Goal: Task Accomplishment & Management: Complete application form

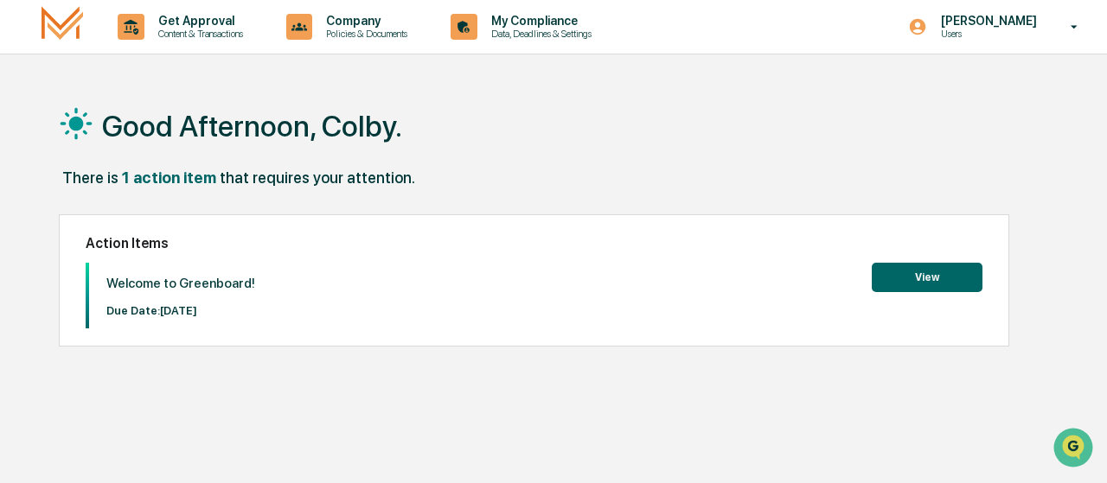
click at [550, 284] on button "View" at bounding box center [927, 277] width 111 height 29
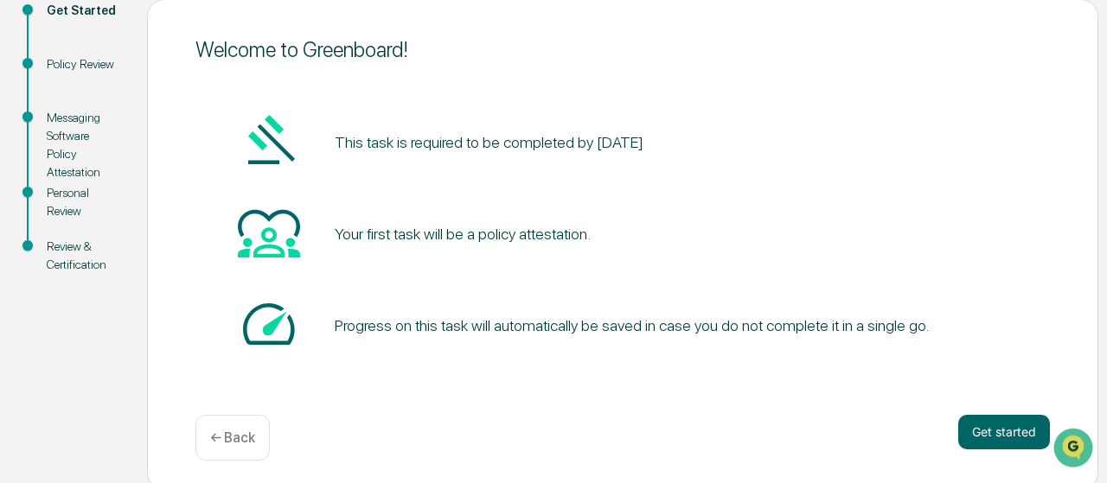
scroll to position [213, 0]
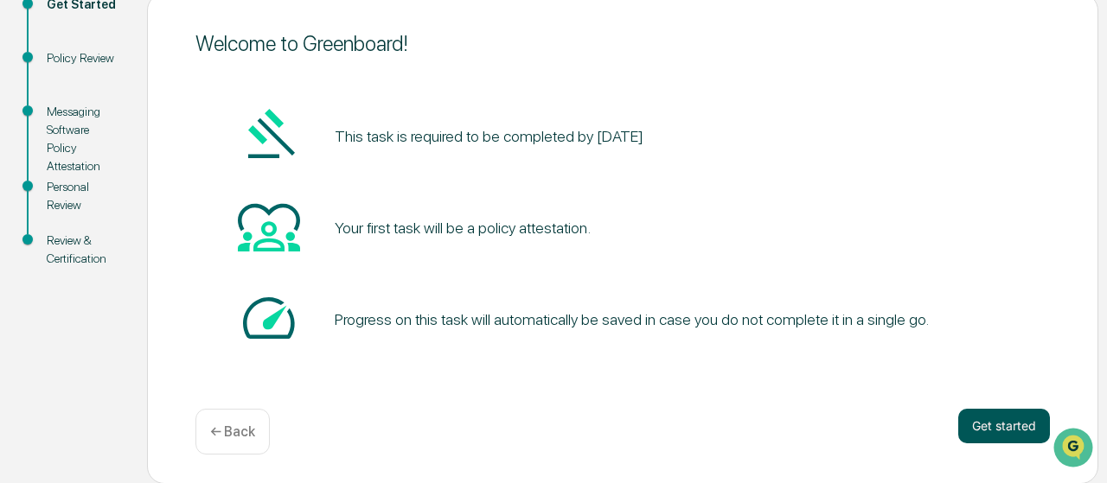
click at [550, 429] on button "Get started" at bounding box center [1004, 426] width 92 height 35
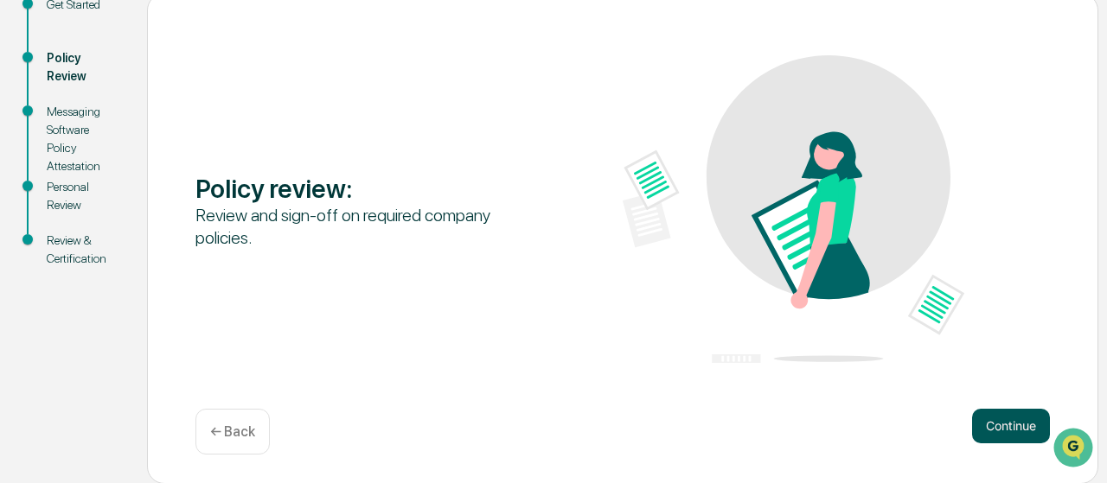
click at [550, 433] on button "Continue" at bounding box center [1011, 426] width 78 height 35
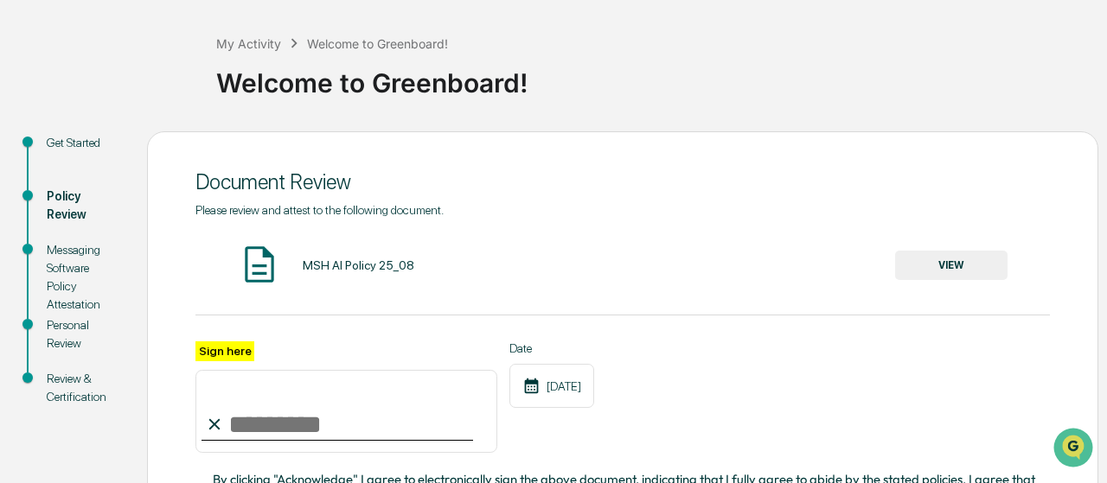
scroll to position [33, 0]
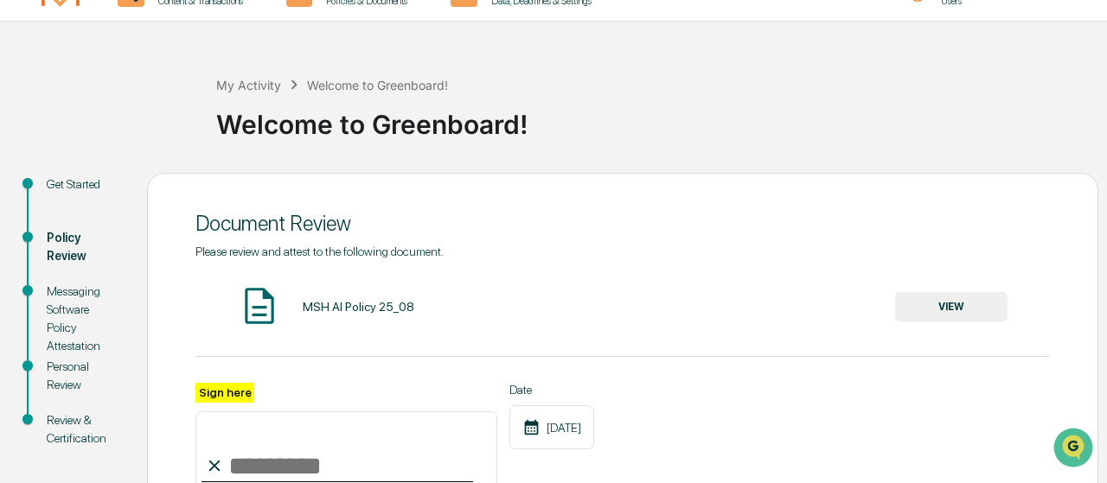
click at [316, 309] on div "MSH AI Policy 25_08" at bounding box center [359, 307] width 112 height 14
click at [345, 307] on div "MSH AI Policy 25_08" at bounding box center [359, 307] width 112 height 14
click at [271, 315] on img at bounding box center [259, 305] width 43 height 43
click at [550, 307] on button "VIEW" at bounding box center [951, 306] width 112 height 29
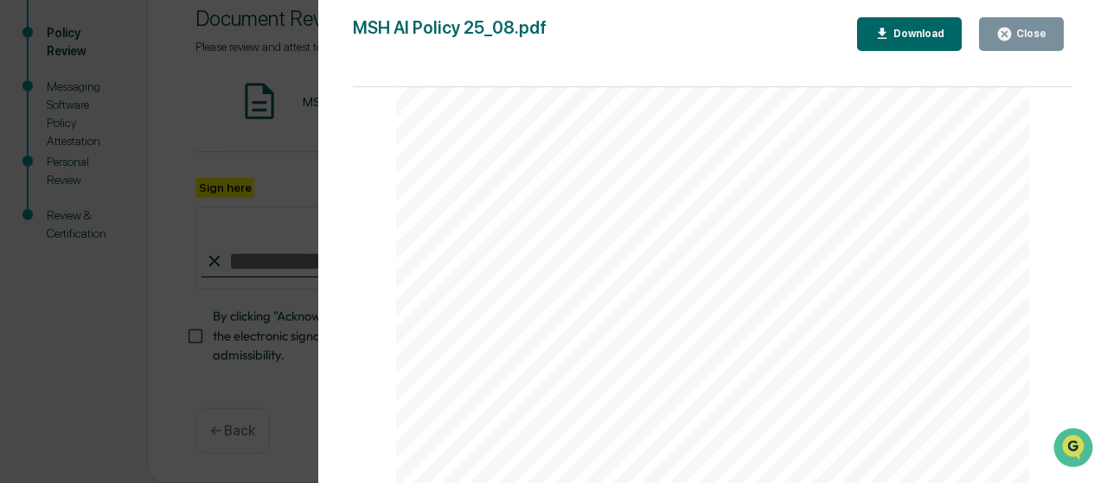
scroll to position [93, 0]
click at [550, 301] on span "For purposes of this policy, generative Artificial Intelligence (AI) refers to …" at bounding box center [709, 306] width 486 height 10
click at [550, 48] on button "Close" at bounding box center [1021, 34] width 85 height 34
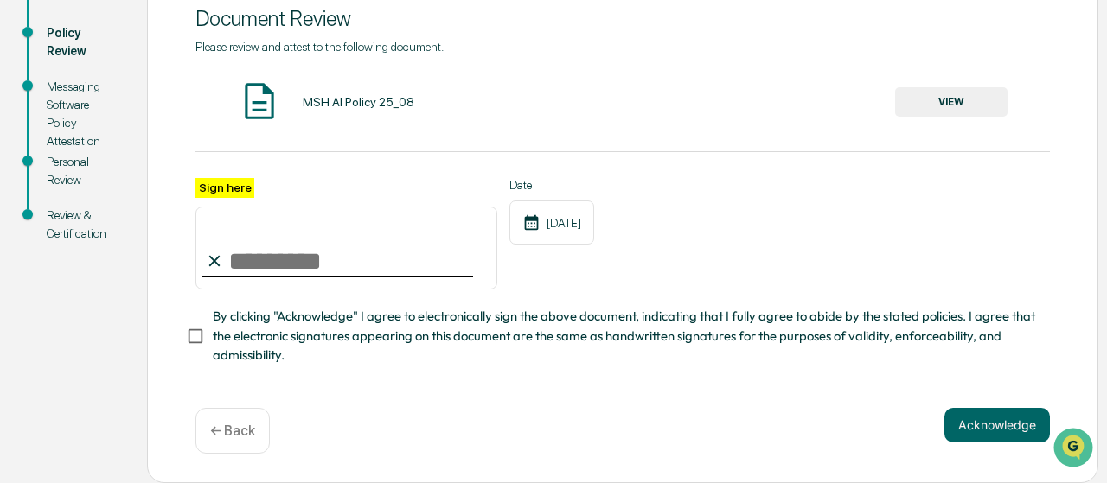
click at [239, 248] on input "Sign here" at bounding box center [346, 248] width 302 height 83
type input "**********"
click at [550, 422] on button "Acknowledge" at bounding box center [996, 425] width 105 height 35
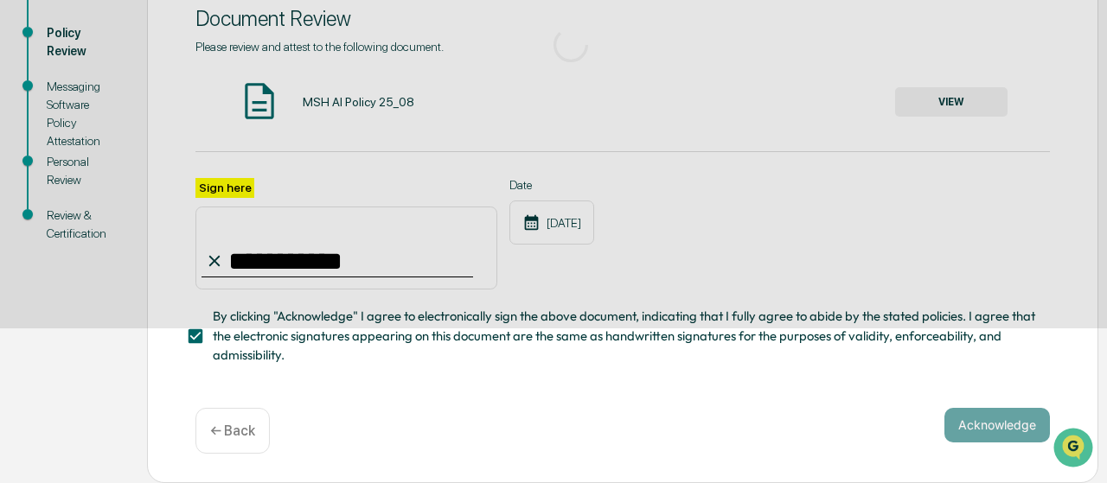
scroll to position [213, 0]
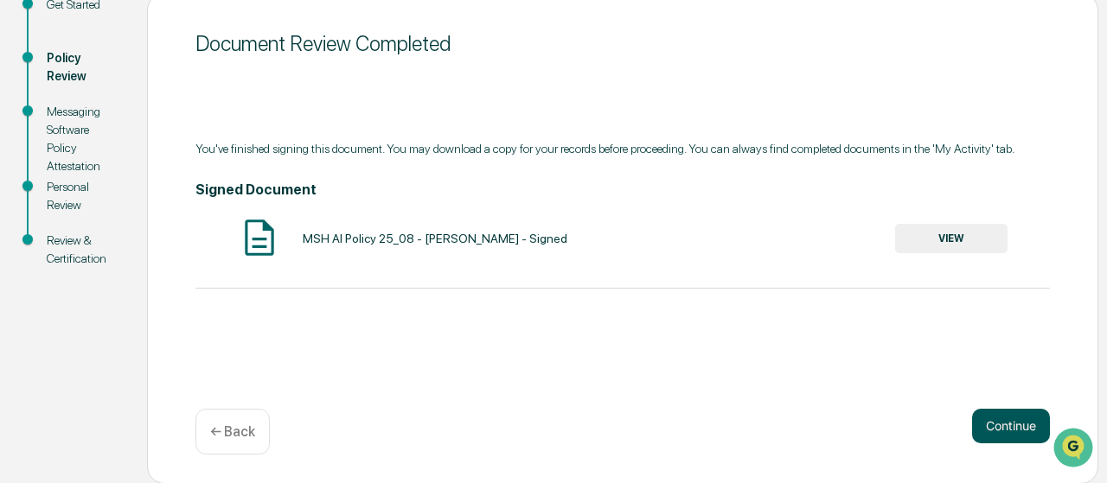
click at [550, 428] on button "Continue" at bounding box center [1011, 426] width 78 height 35
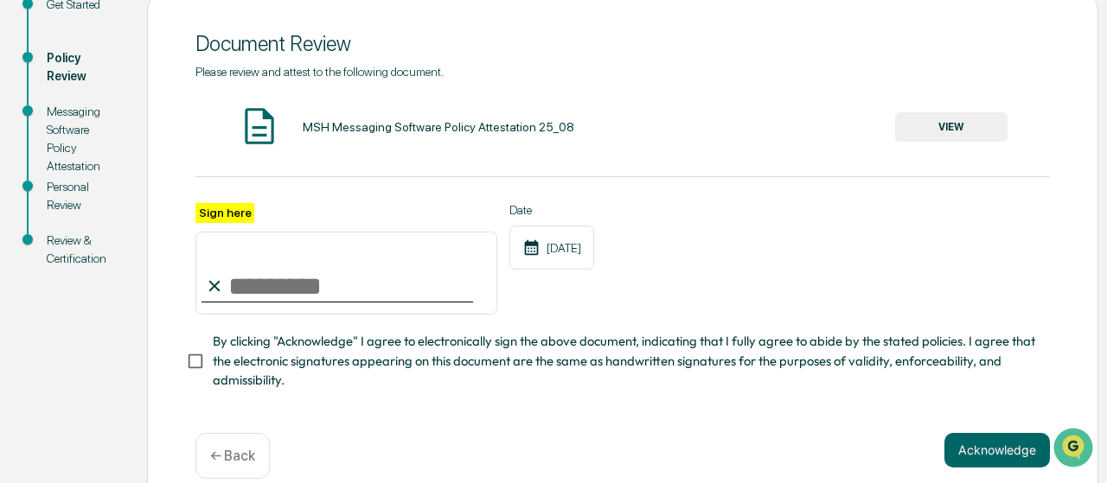
click at [440, 127] on div "MSH Messaging Software Policy Attestation 25_08" at bounding box center [438, 127] width 271 height 14
click at [550, 120] on button "VIEW" at bounding box center [951, 126] width 112 height 29
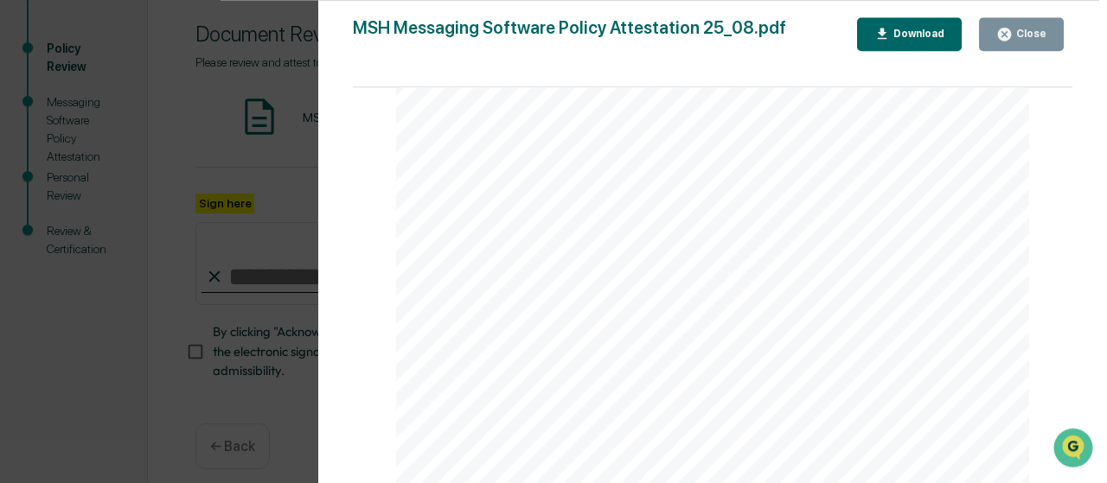
scroll to position [244, 0]
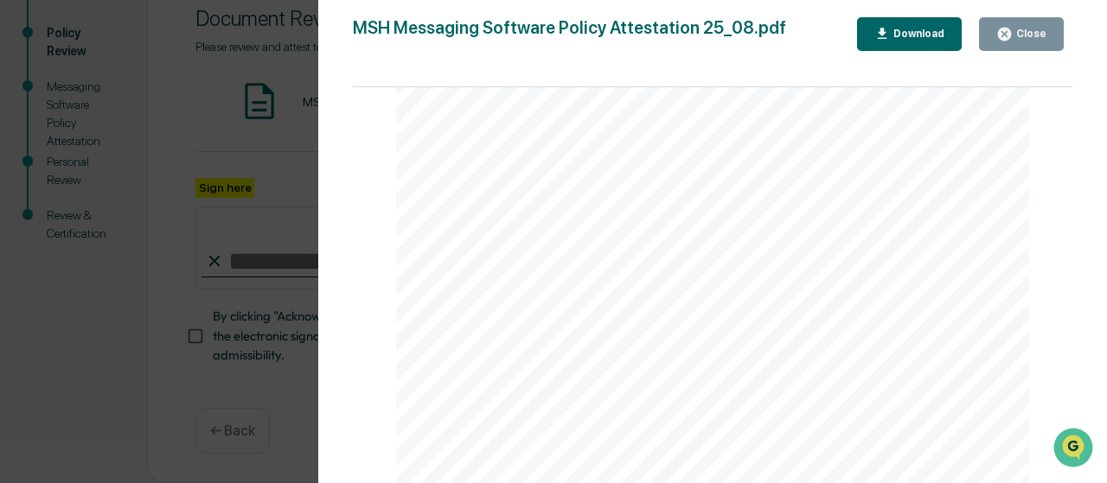
click at [550, 32] on div "Close" at bounding box center [1029, 34] width 34 height 12
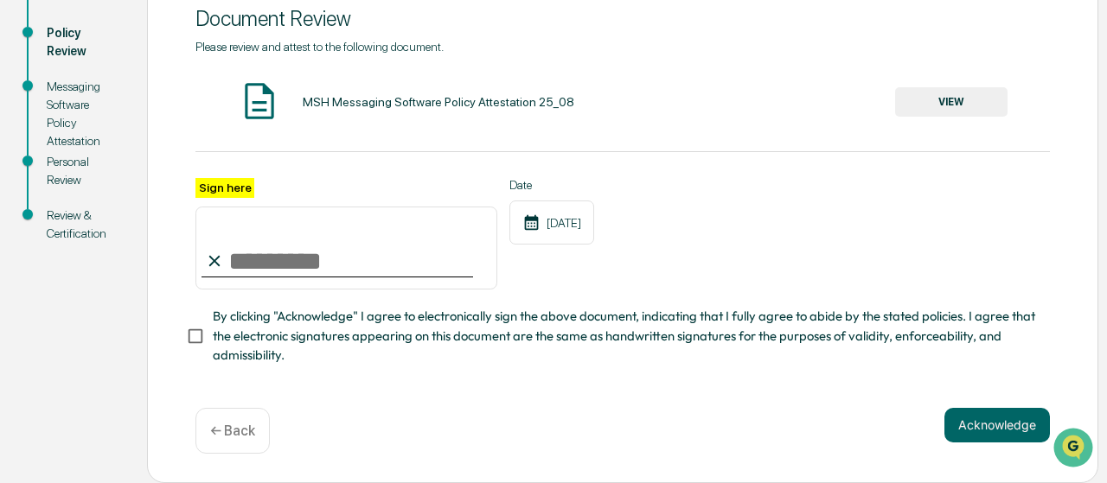
click at [264, 263] on input "Sign here" at bounding box center [346, 248] width 302 height 83
type input "**********"
click at [550, 434] on button "Acknowledge" at bounding box center [996, 425] width 105 height 35
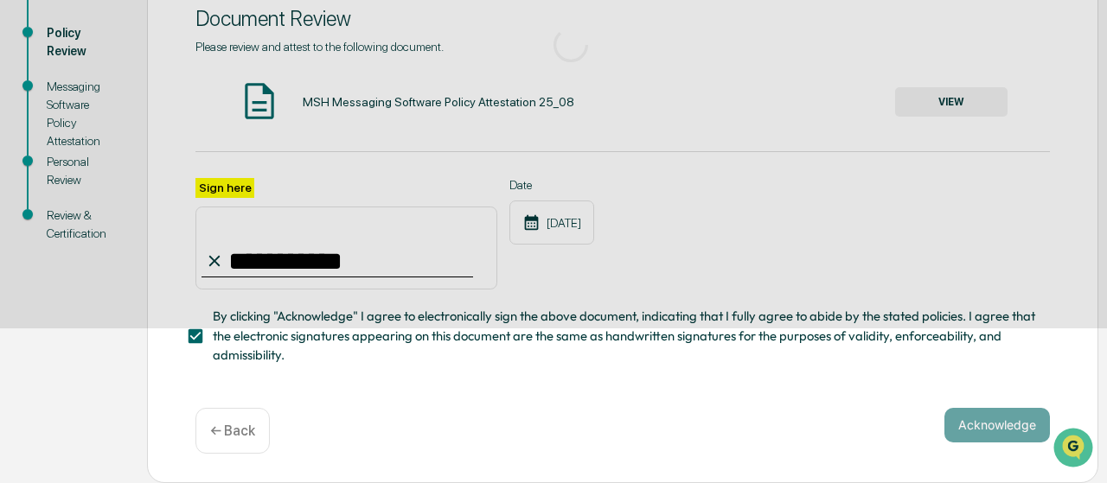
scroll to position [213, 0]
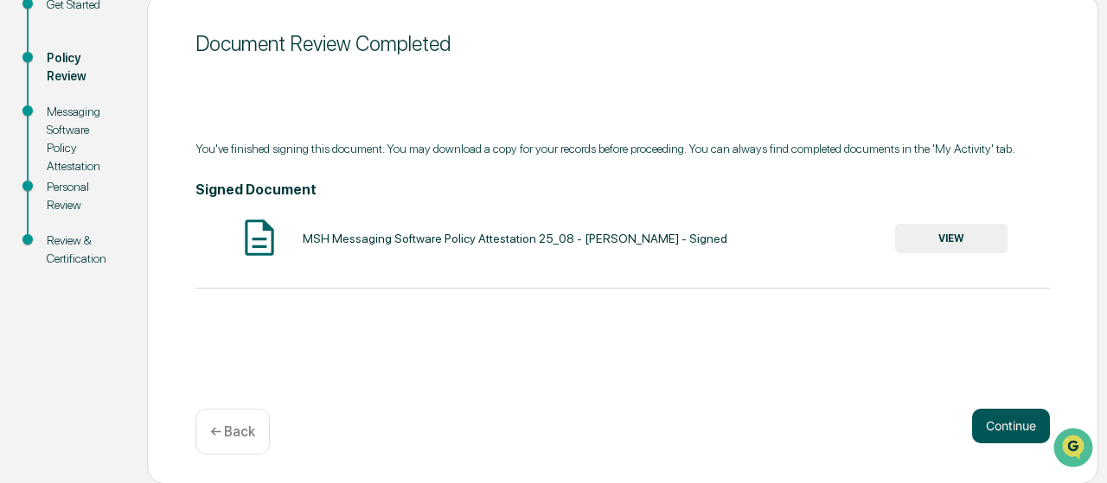
click at [550, 419] on button "Continue" at bounding box center [1011, 426] width 78 height 35
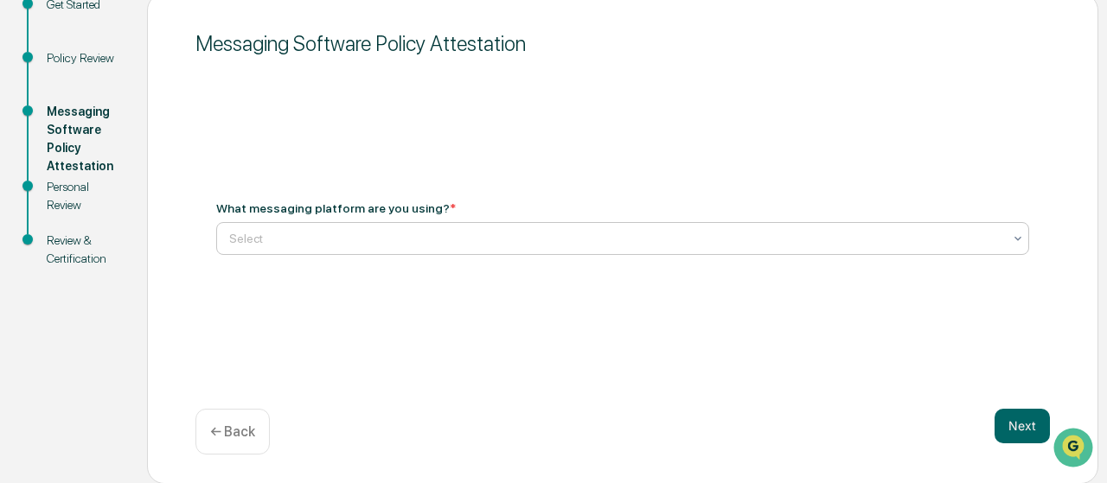
click at [343, 227] on div "Select" at bounding box center [615, 239] width 790 height 24
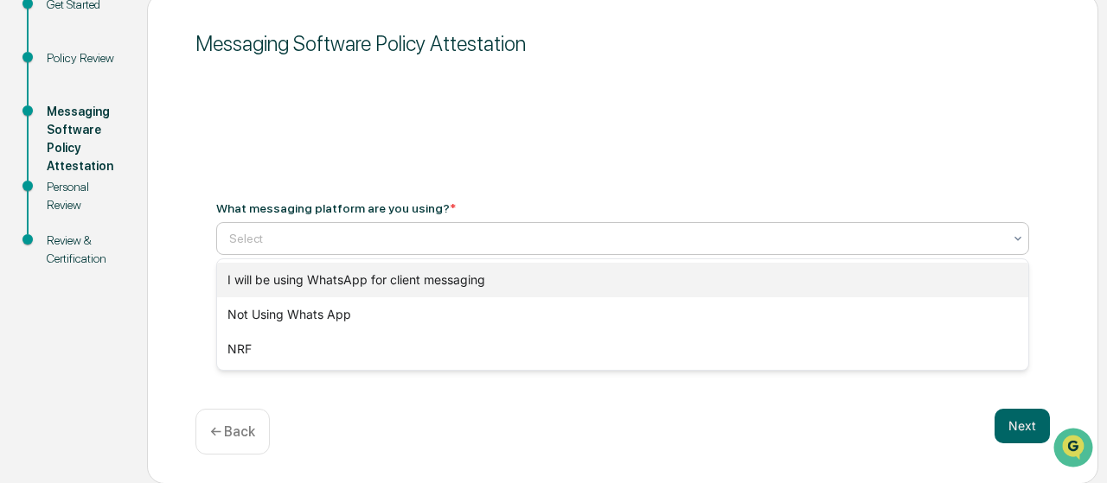
click at [427, 281] on div "I will be using WhatsApp for client messaging" at bounding box center [623, 280] width 812 height 35
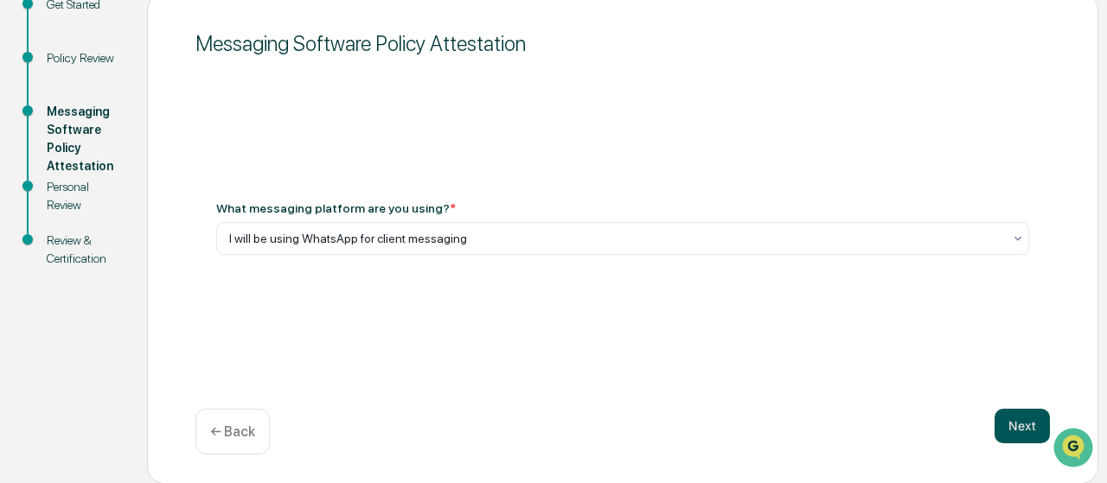
click at [550, 417] on button "Next" at bounding box center [1021, 426] width 55 height 35
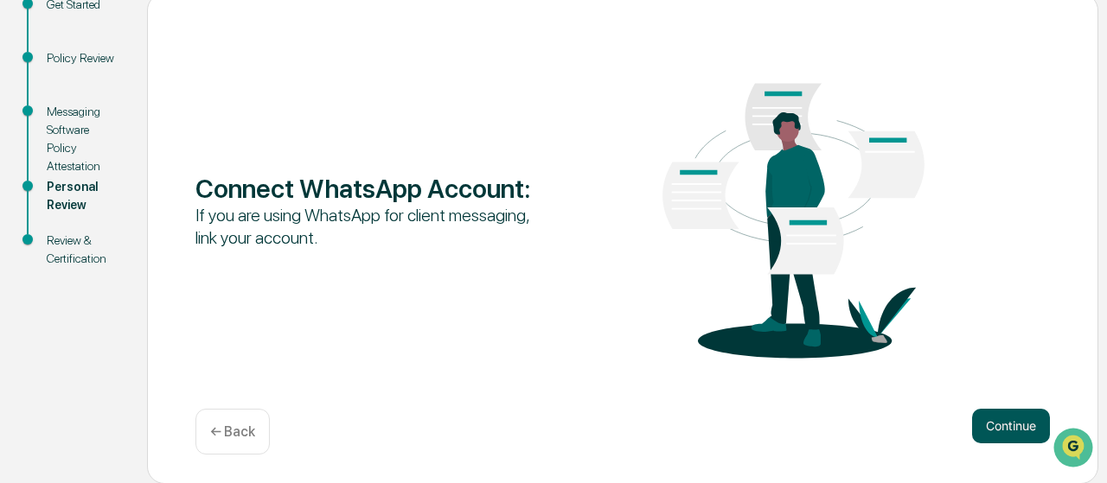
click at [550, 430] on button "Continue" at bounding box center [1011, 426] width 78 height 35
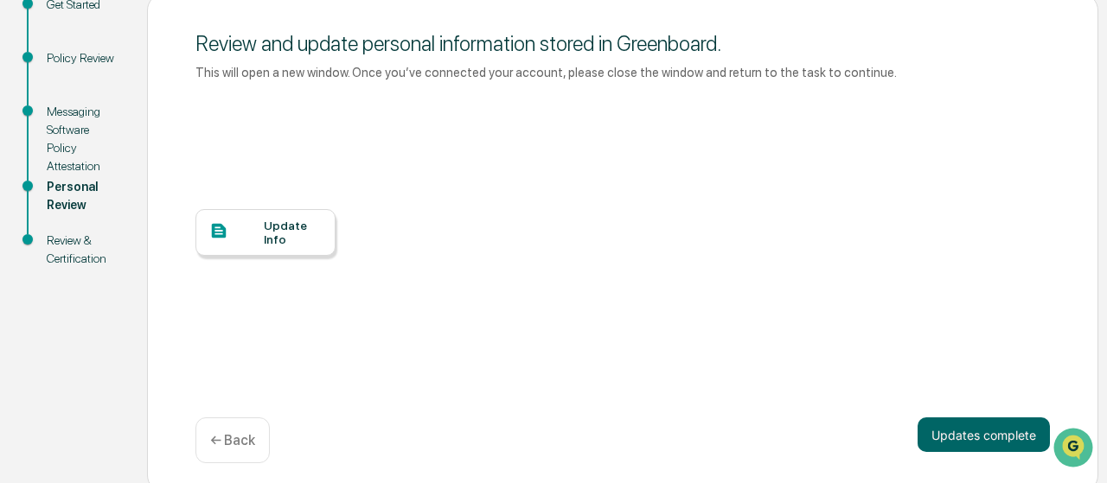
click at [264, 229] on div "Update Info" at bounding box center [293, 233] width 58 height 28
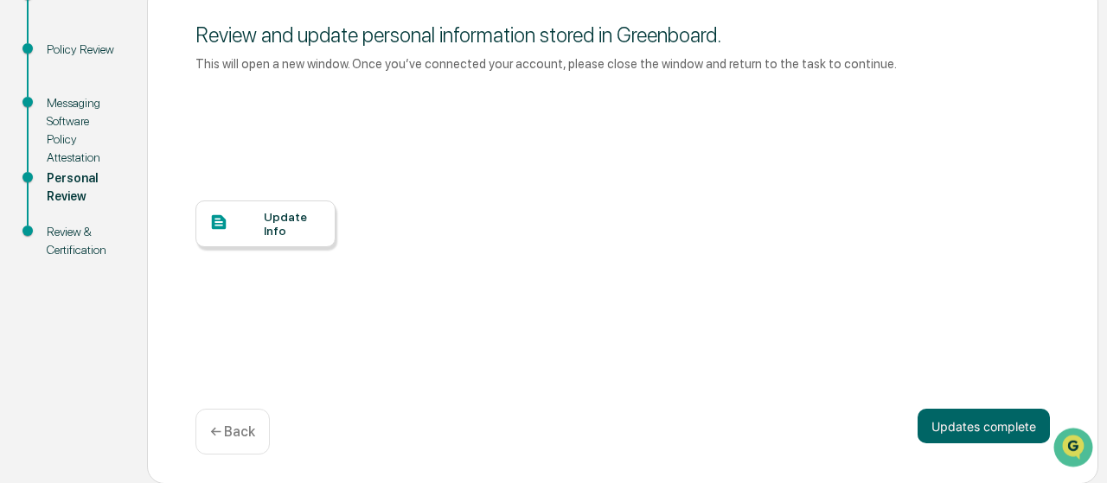
scroll to position [222, 0]
click at [550, 429] on button "Updates complete" at bounding box center [983, 425] width 132 height 35
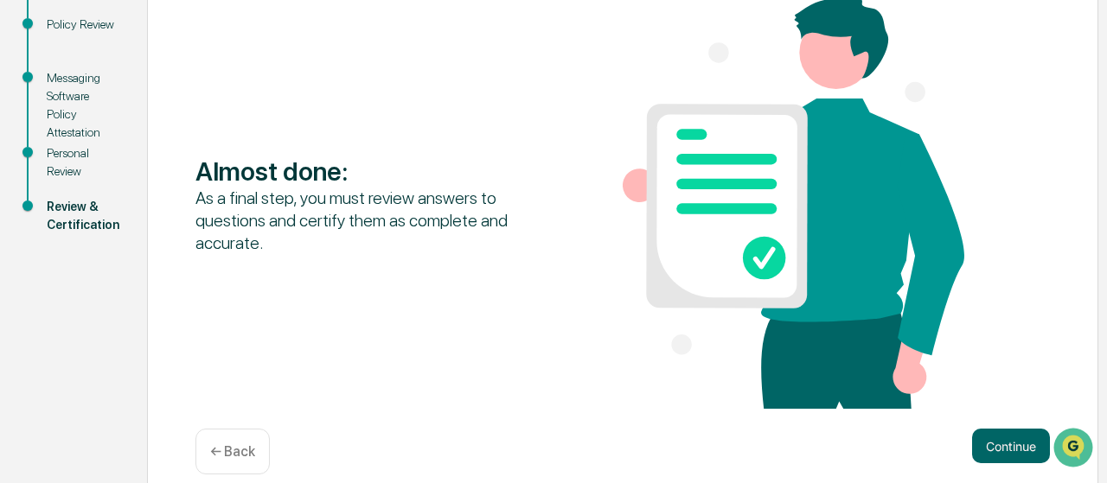
scroll to position [268, 0]
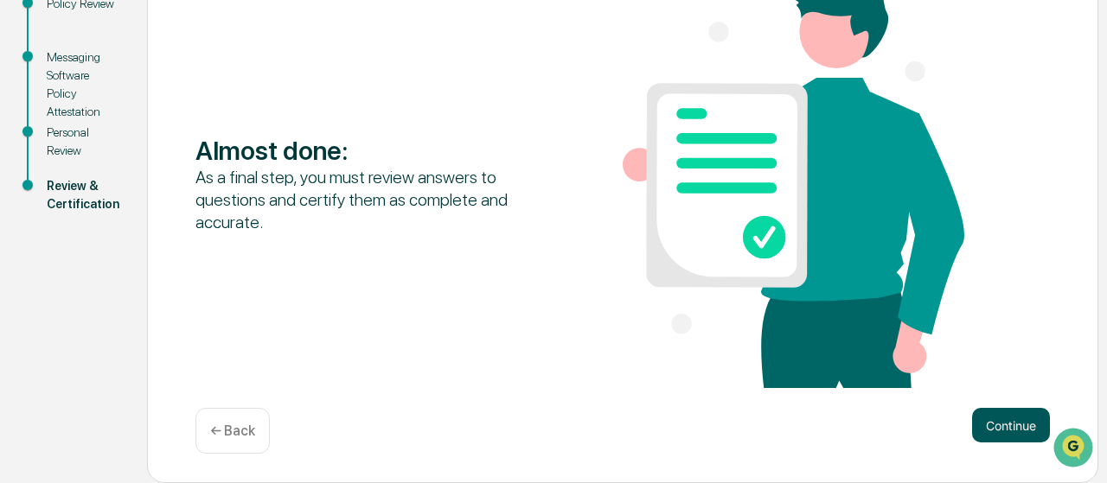
click at [550, 419] on button "Continue" at bounding box center [1011, 425] width 78 height 35
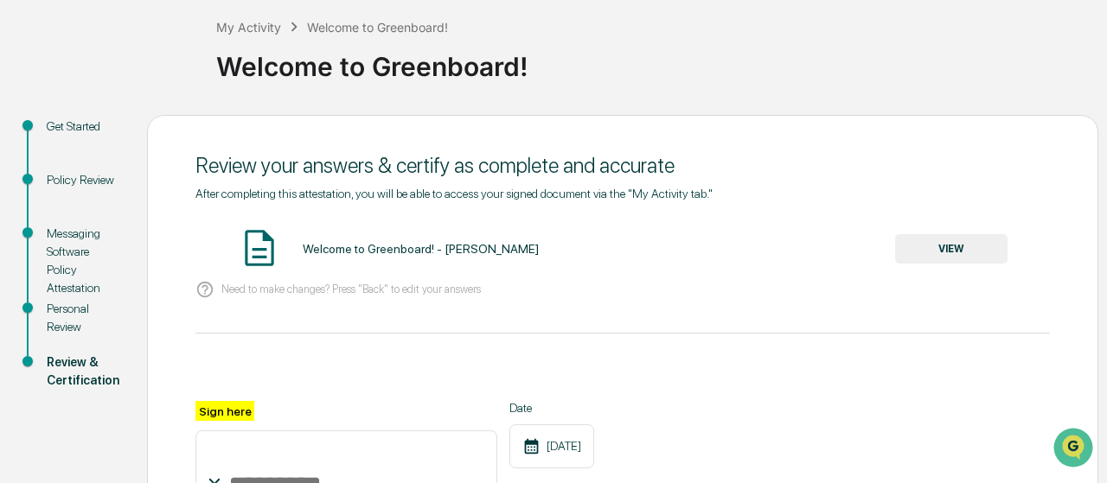
scroll to position [88, 0]
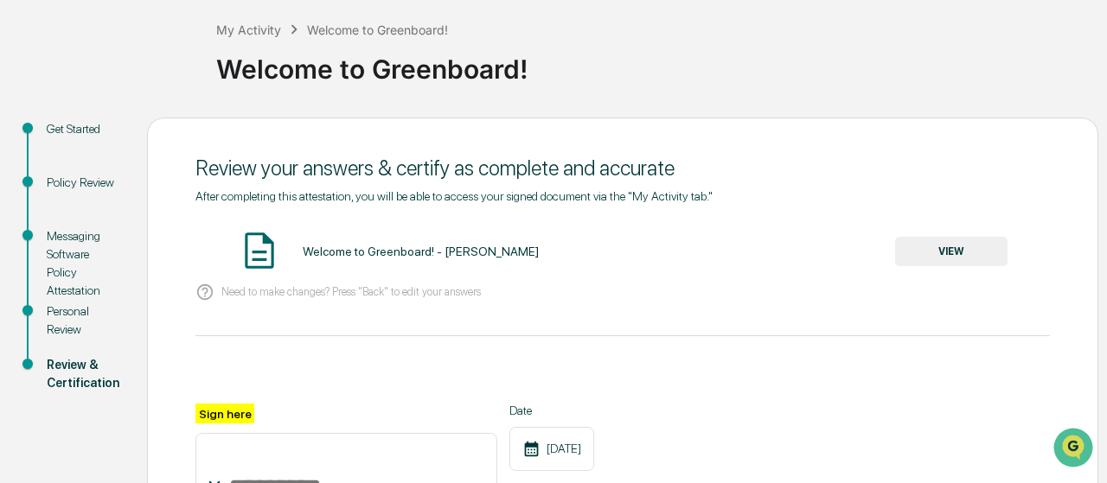
click at [438, 257] on div "Welcome to Greenboard! - Colby Davis" at bounding box center [421, 252] width 236 height 14
click at [550, 250] on button "VIEW" at bounding box center [951, 251] width 112 height 29
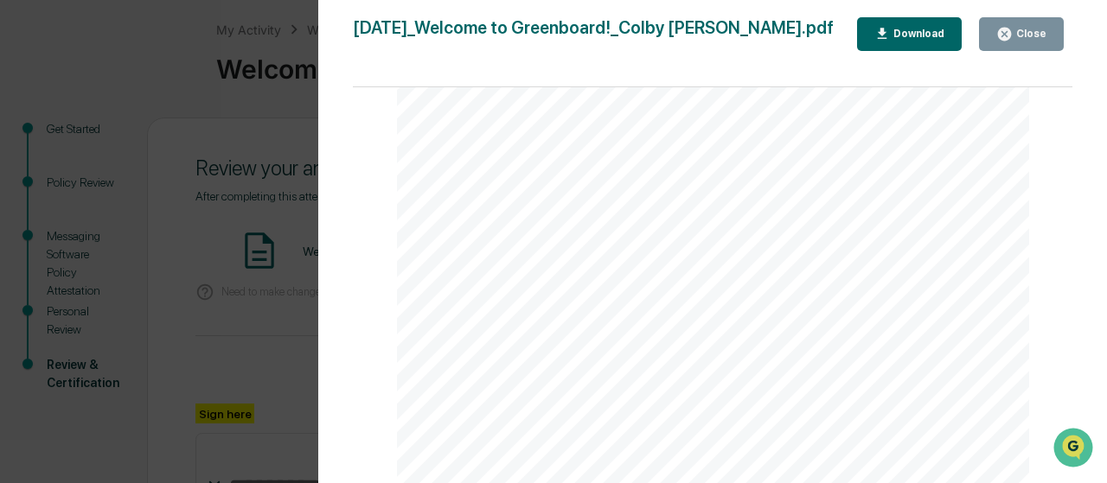
scroll to position [301, 0]
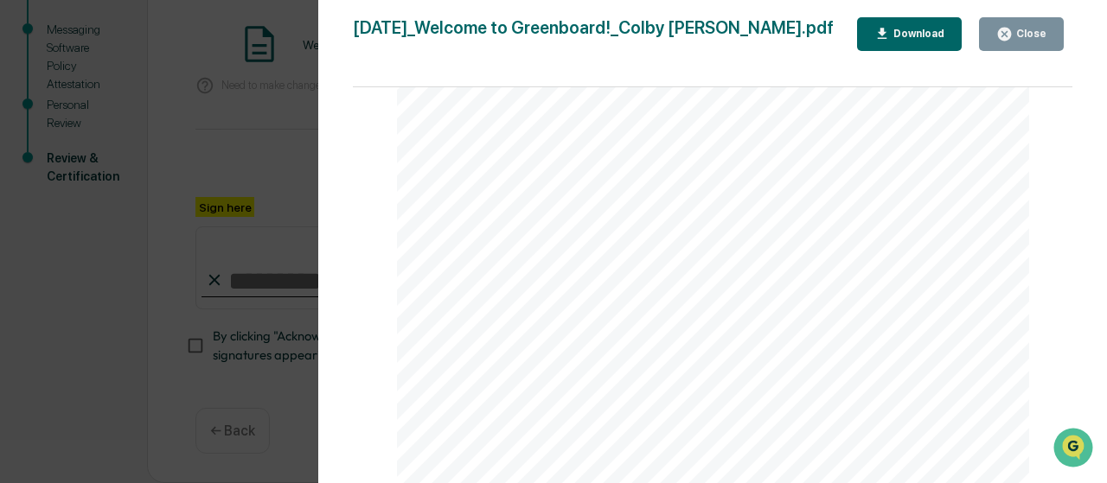
click at [550, 35] on div "Close" at bounding box center [1029, 34] width 34 height 12
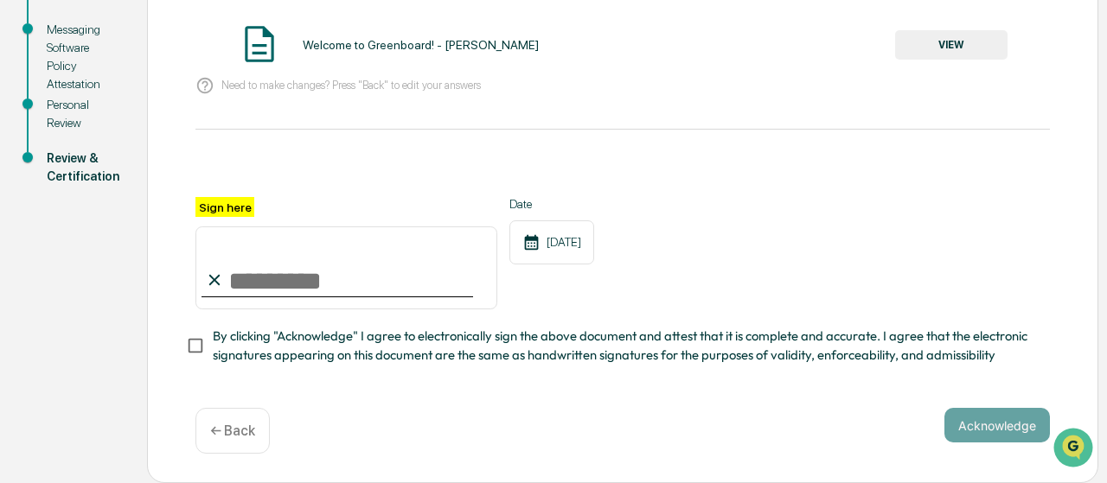
click at [316, 271] on input "Sign here" at bounding box center [346, 268] width 302 height 83
type input "**********"
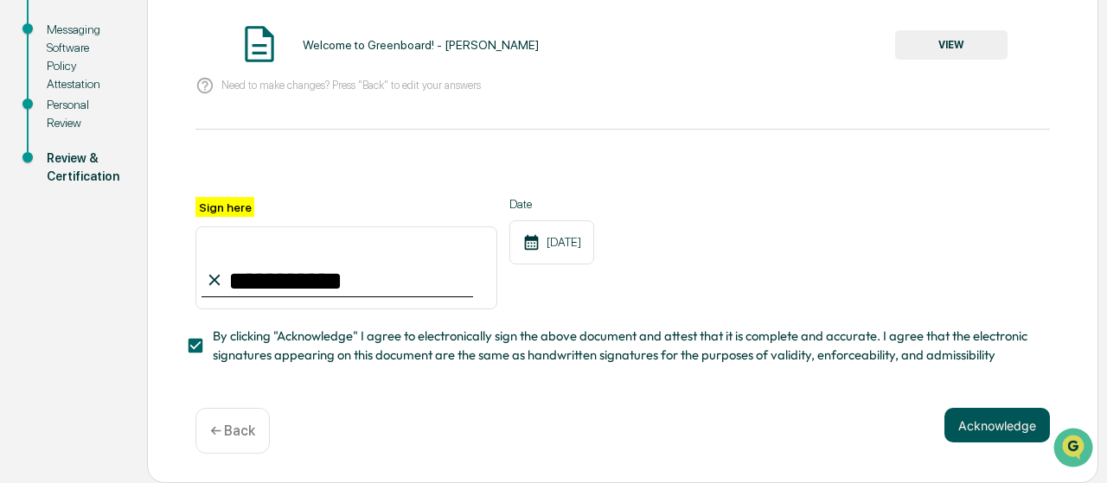
click at [550, 422] on button "Acknowledge" at bounding box center [996, 425] width 105 height 35
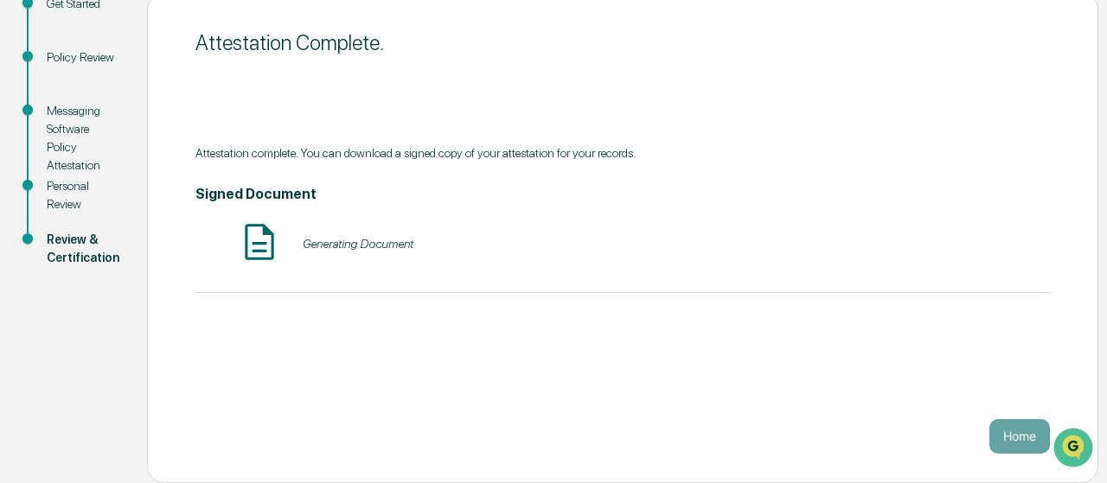
scroll to position [213, 0]
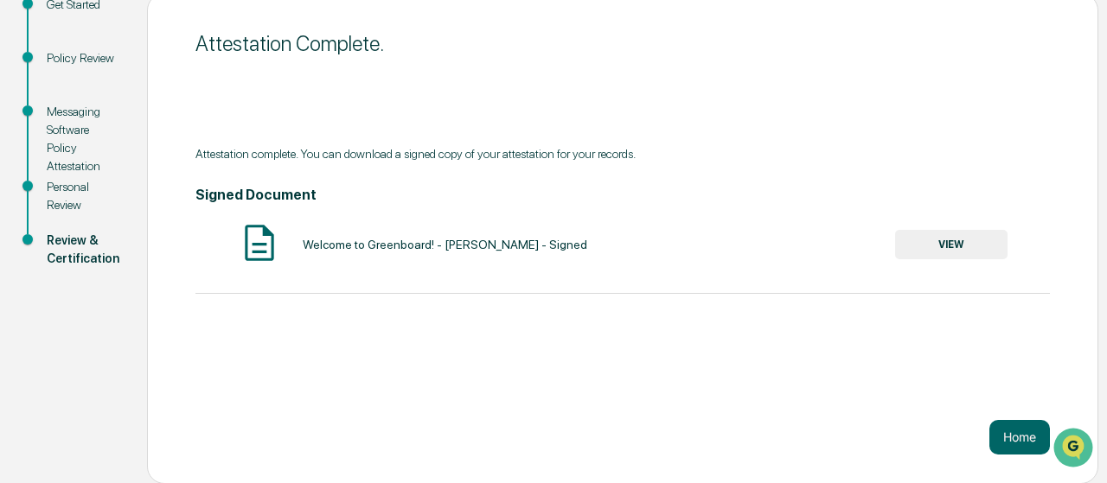
click at [550, 246] on button "VIEW" at bounding box center [951, 244] width 112 height 29
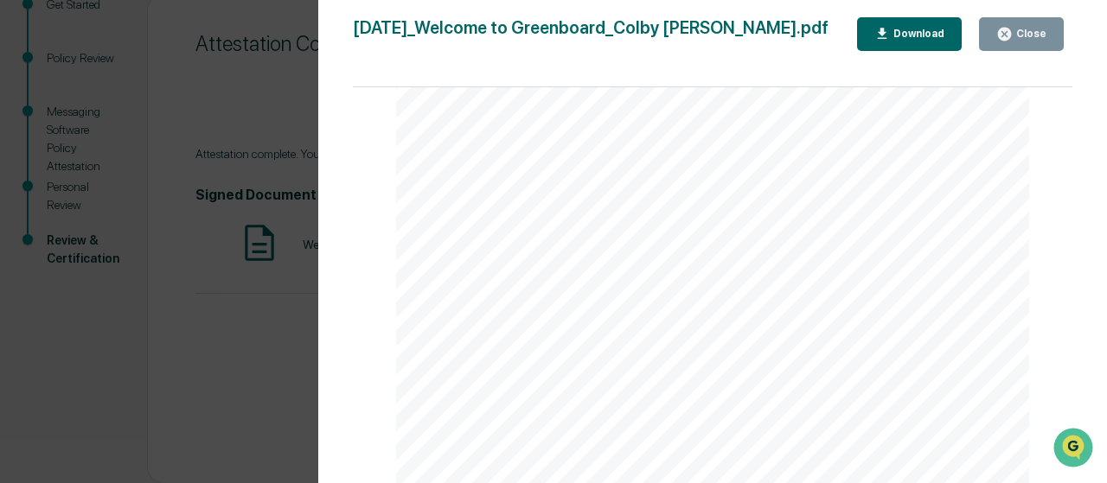
scroll to position [2307, 0]
click at [550, 41] on icon "button" at bounding box center [882, 34] width 16 height 16
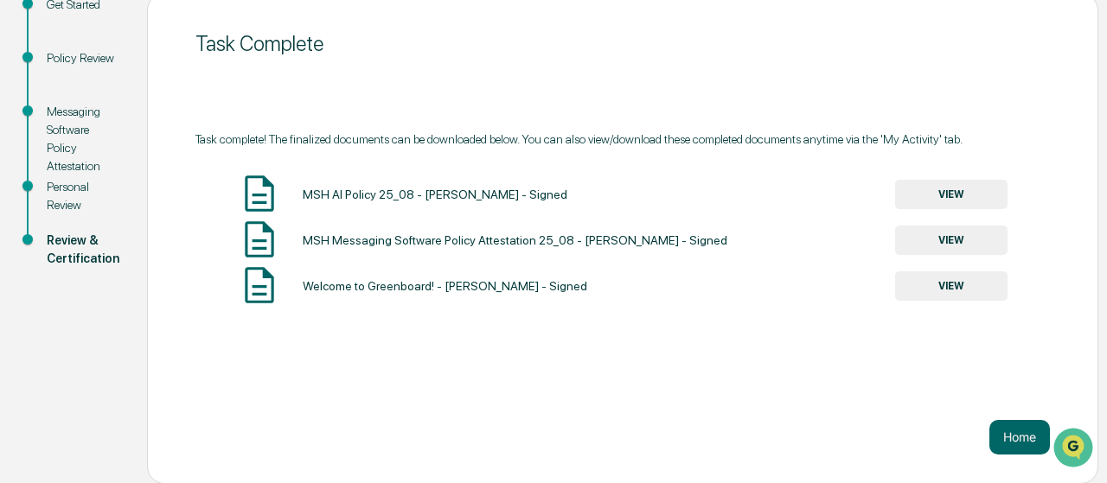
click at [550, 239] on button "VIEW" at bounding box center [951, 240] width 112 height 29
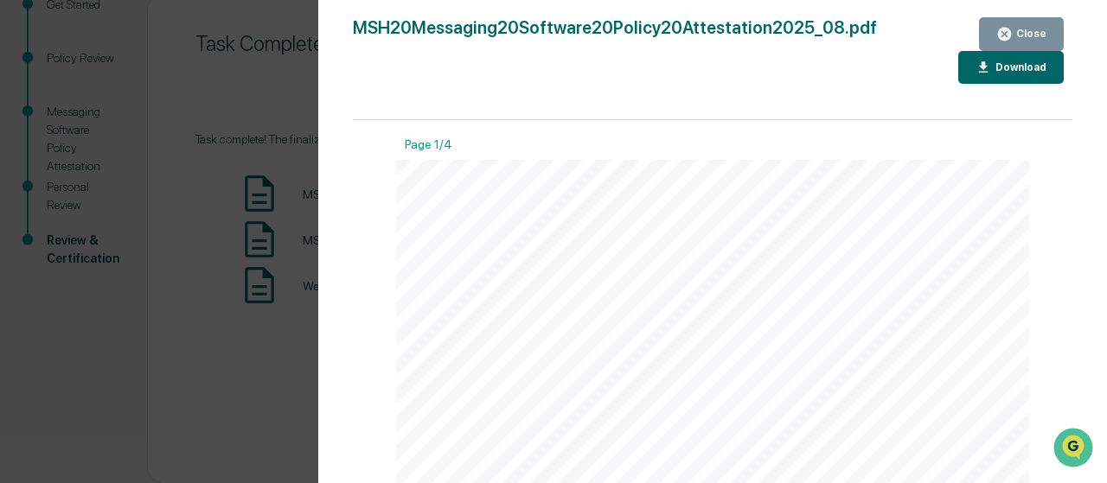
click at [550, 61] on div "Download" at bounding box center [1019, 67] width 54 height 12
click at [550, 38] on div "Close" at bounding box center [1029, 34] width 34 height 12
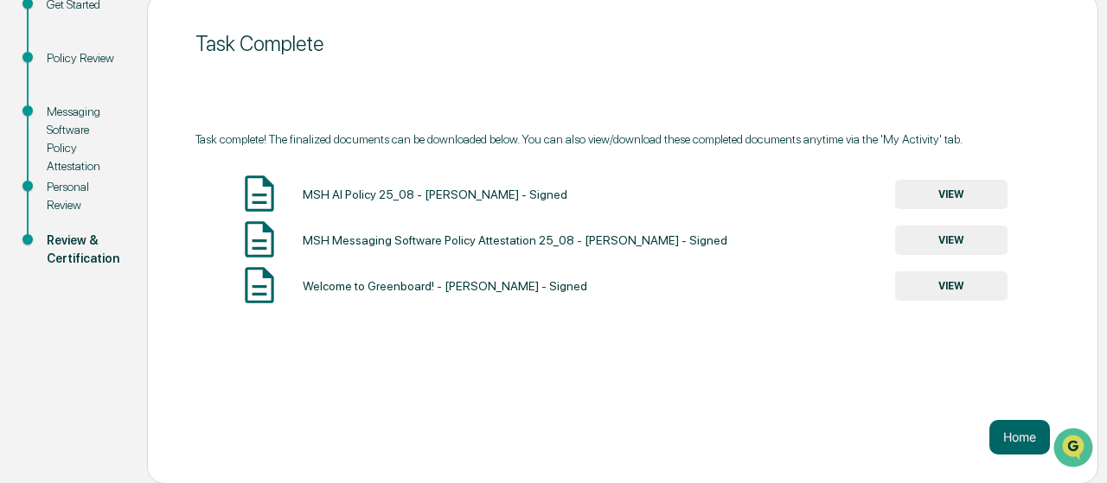
drag, startPoint x: 956, startPoint y: 179, endPoint x: 952, endPoint y: 193, distance: 14.5
click at [550, 179] on div "MSH AI Policy 25_08 - Colby Davis - Signed VIEW" at bounding box center [622, 195] width 854 height 46
click at [550, 193] on button "VIEW" at bounding box center [951, 194] width 112 height 29
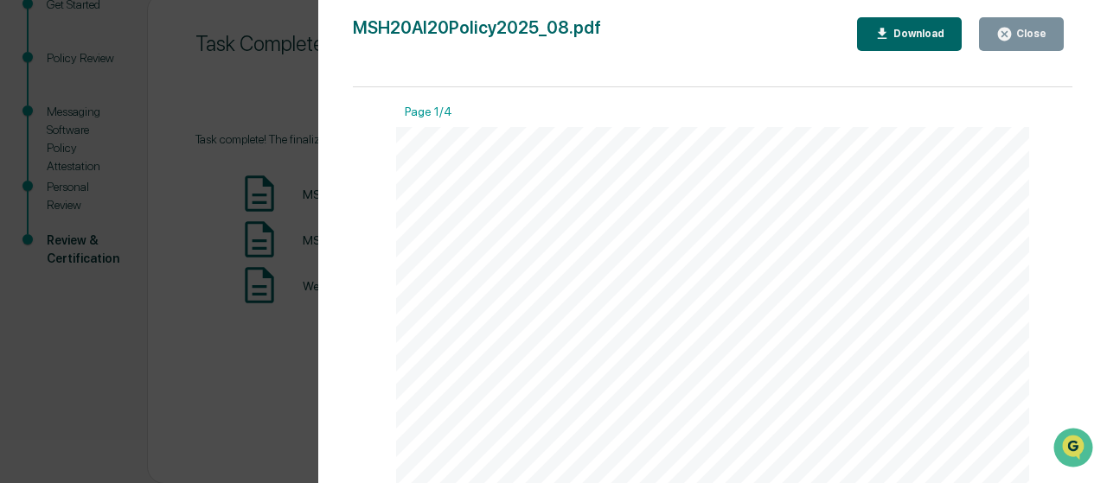
click at [550, 42] on button "Download" at bounding box center [909, 34] width 105 height 34
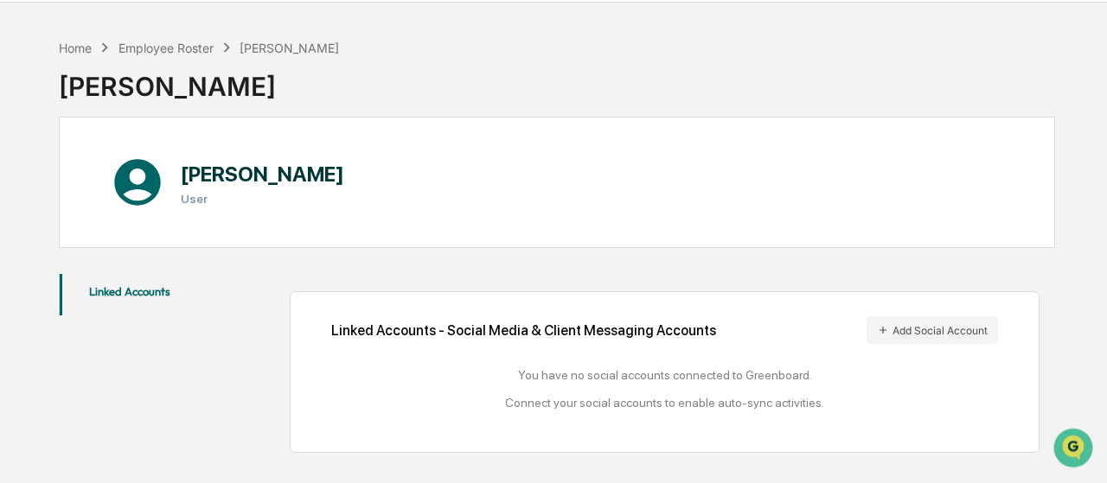
scroll to position [81, 0]
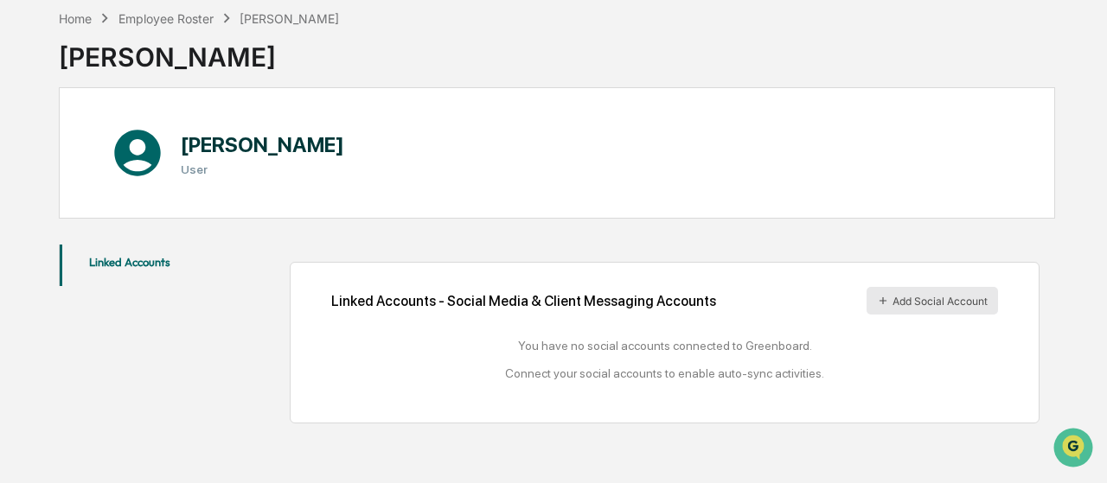
click at [942, 300] on button "Add Social Account" at bounding box center [931, 301] width 131 height 28
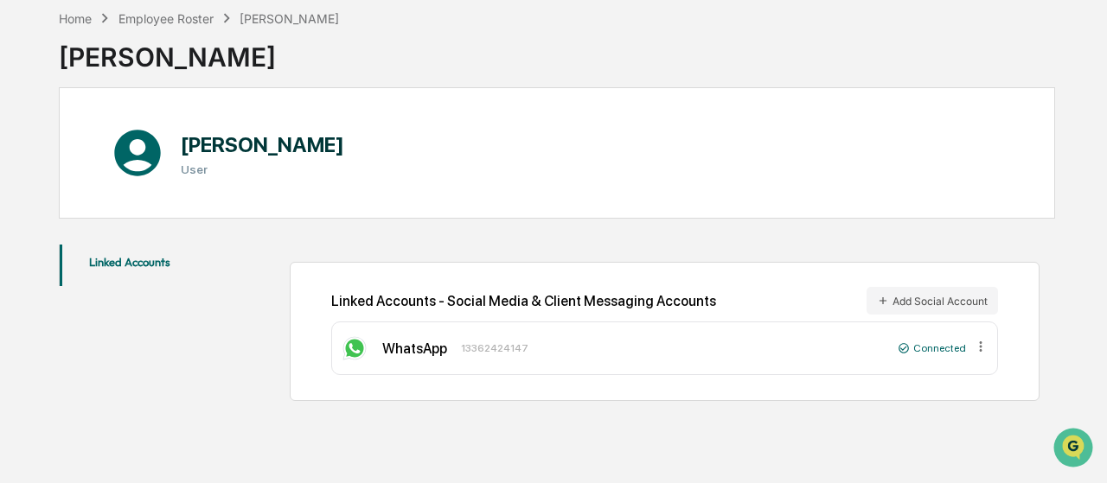
click at [981, 350] on icon at bounding box center [981, 347] width 16 height 16
click at [722, 397] on div "Linked Accounts - Social Media & Client Messaging Accounts Add Social Account W…" at bounding box center [665, 331] width 750 height 138
click at [250, 132] on h1 "[PERSON_NAME]" at bounding box center [262, 144] width 163 height 25
click at [73, 22] on div "Home" at bounding box center [75, 18] width 33 height 15
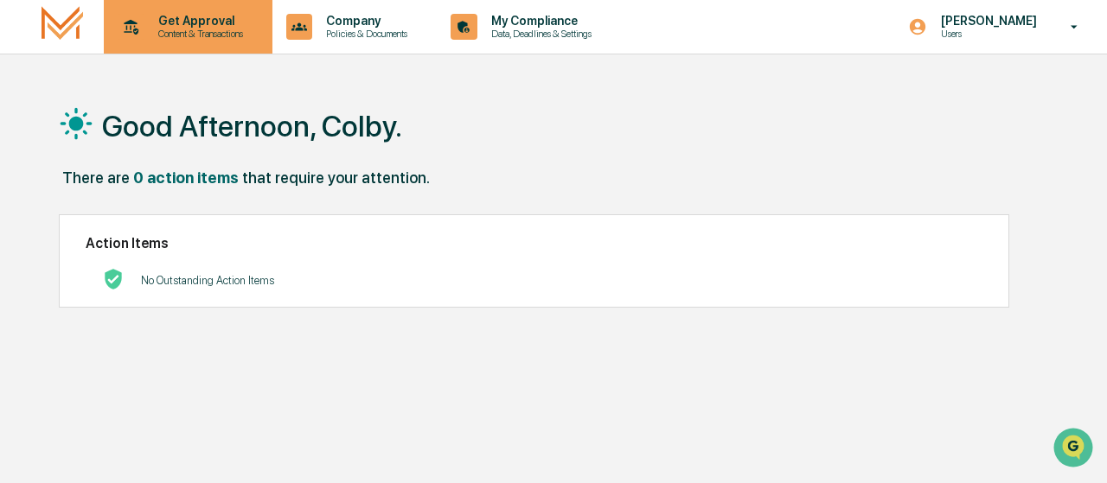
click at [219, 39] on p "Content & Transactions" at bounding box center [197, 34] width 107 height 12
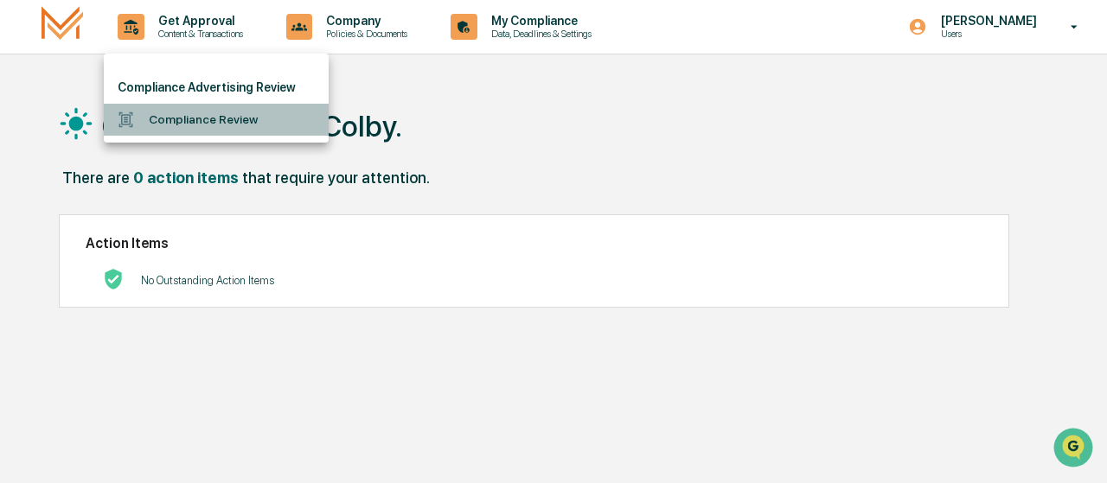
click at [227, 120] on li "Compliance Review" at bounding box center [216, 120] width 225 height 32
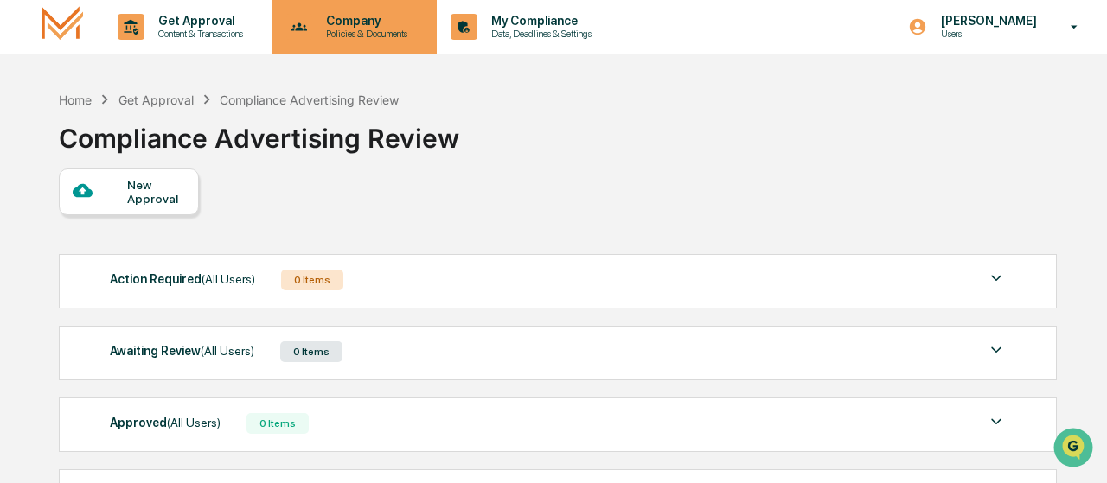
click at [352, 23] on p "Company" at bounding box center [364, 21] width 104 height 14
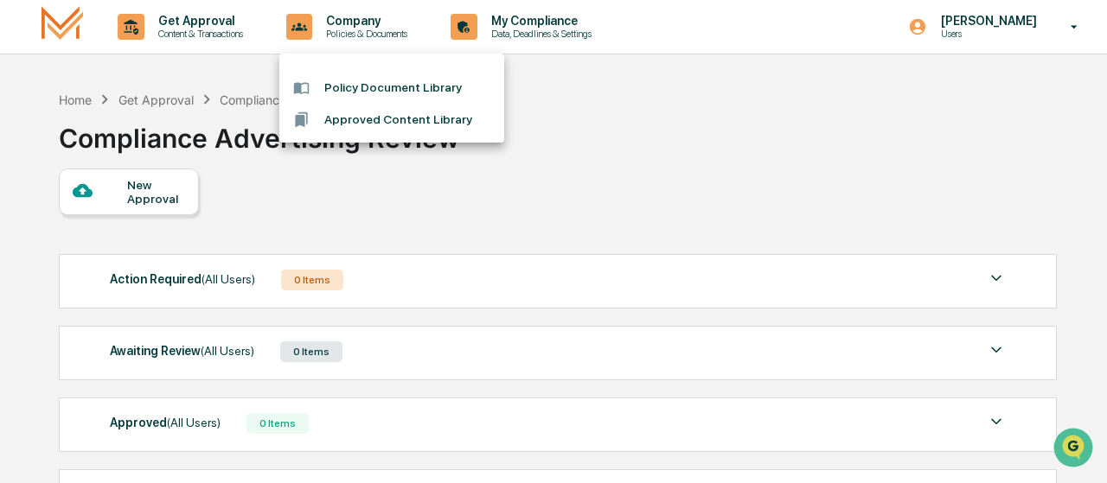
drag, startPoint x: 625, startPoint y: 182, endPoint x: 603, endPoint y: 167, distance: 27.3
click at [626, 182] on div at bounding box center [553, 241] width 1107 height 483
